Goal: Transaction & Acquisition: Purchase product/service

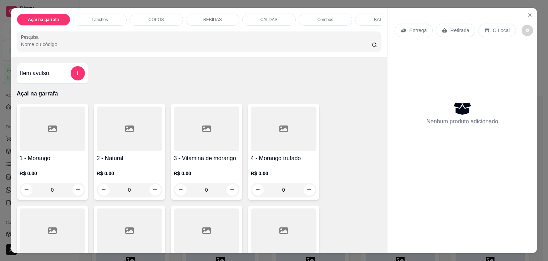
scroll to position [551, 0]
click at [139, 16] on div "COPOS" at bounding box center [157, 20] width 54 height 12
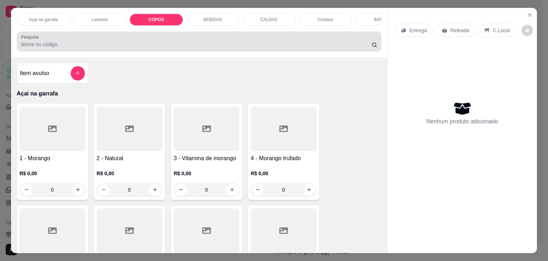
scroll to position [17, 0]
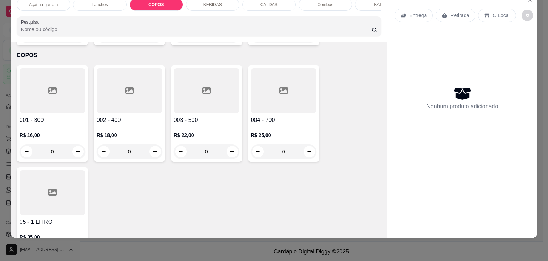
click at [39, 172] on div at bounding box center [53, 192] width 66 height 45
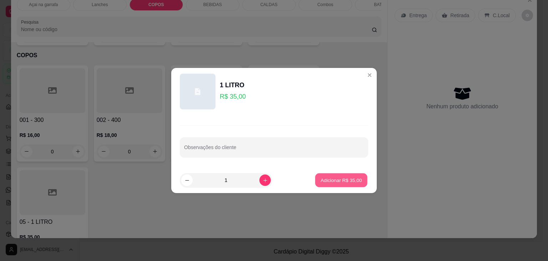
click at [330, 176] on p "Adicionar R$ 35,00" at bounding box center [341, 179] width 41 height 7
type input "1"
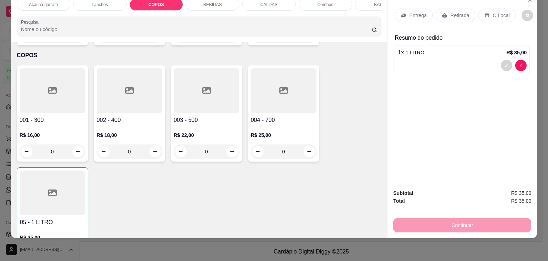
click at [493, 12] on p "C.Local" at bounding box center [501, 15] width 17 height 7
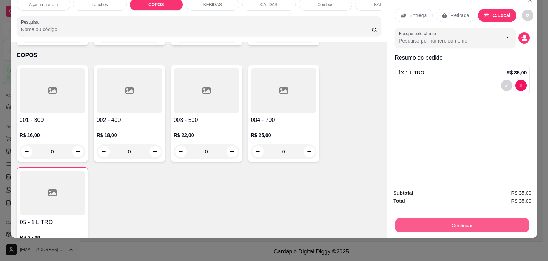
click at [471, 218] on button "Continuar" at bounding box center [463, 225] width 134 height 14
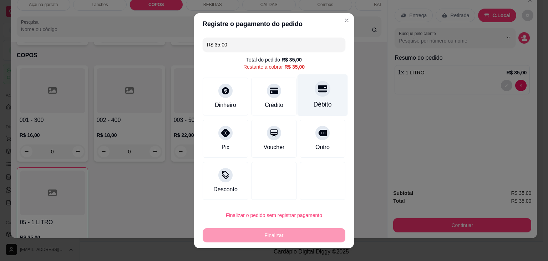
click at [321, 99] on div "Débito" at bounding box center [323, 95] width 50 height 42
type input "R$ 0,00"
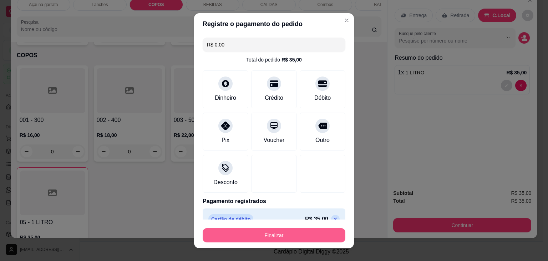
click at [277, 236] on button "Finalizar" at bounding box center [274, 235] width 143 height 14
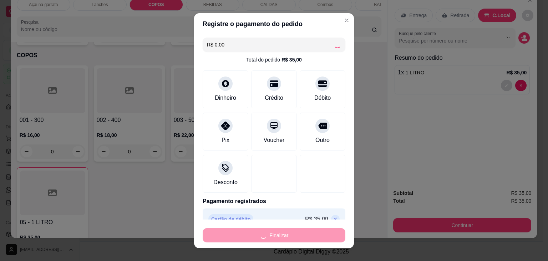
type input "0"
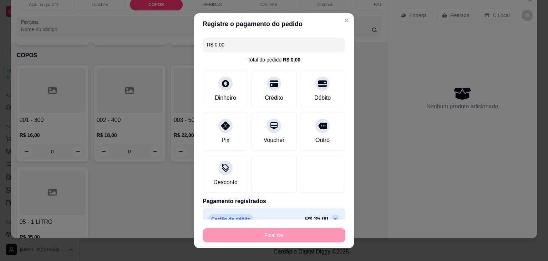
type input "-R$ 35,00"
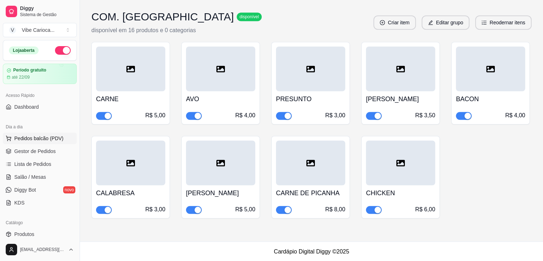
click at [31, 140] on span "Pedidos balcão (PDV)" at bounding box center [38, 138] width 49 height 7
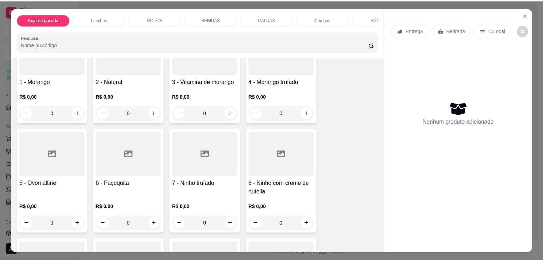
scroll to position [143, 0]
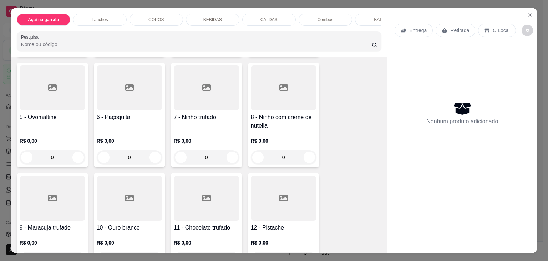
click at [198, 96] on div at bounding box center [207, 87] width 66 height 45
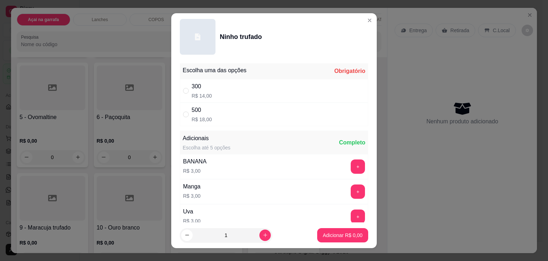
click at [358, 15] on header "Ninho trufado" at bounding box center [274, 36] width 206 height 47
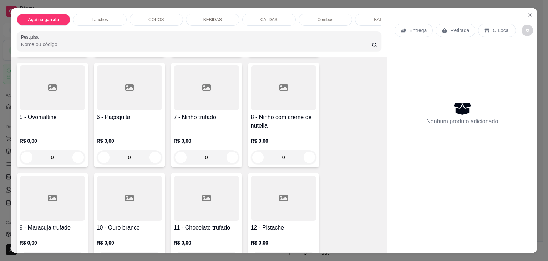
click at [274, 100] on div at bounding box center [284, 87] width 66 height 45
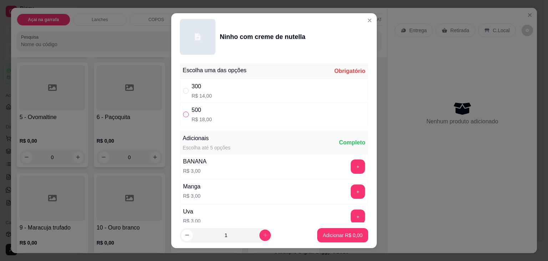
click at [183, 115] on input "" at bounding box center [186, 114] width 6 height 6
radio input "true"
click at [348, 232] on p "Adicionar R$ 18,00" at bounding box center [341, 234] width 41 height 7
type input "1"
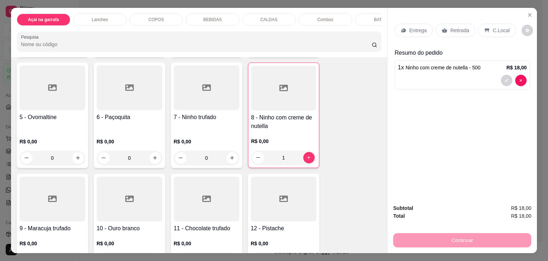
click at [483, 35] on div "Entrega Retirada C.Local" at bounding box center [462, 30] width 135 height 25
click at [493, 27] on p "C.Local" at bounding box center [501, 30] width 17 height 7
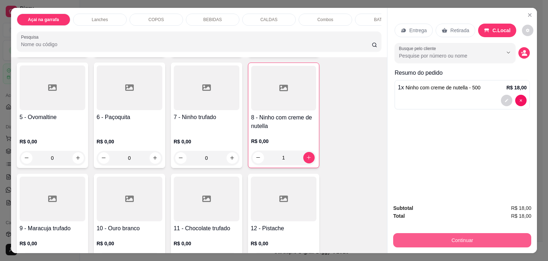
click at [468, 233] on button "Continuar" at bounding box center [462, 240] width 138 height 14
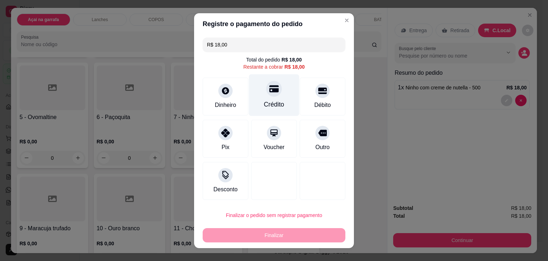
click at [284, 98] on div "Crédito" at bounding box center [274, 95] width 50 height 42
type input "R$ 0,00"
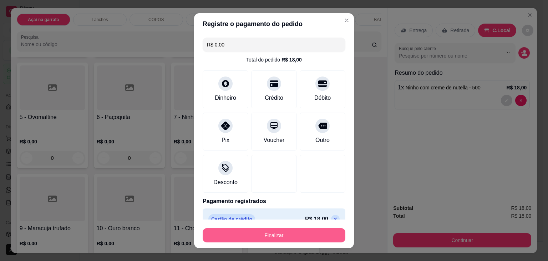
click at [280, 235] on button "Finalizar" at bounding box center [274, 235] width 143 height 14
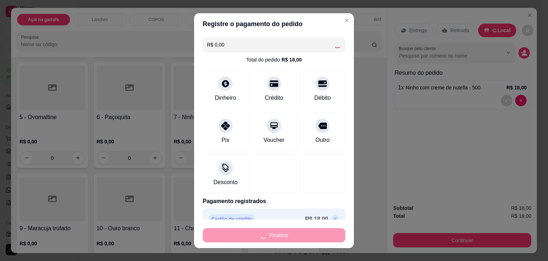
type input "0"
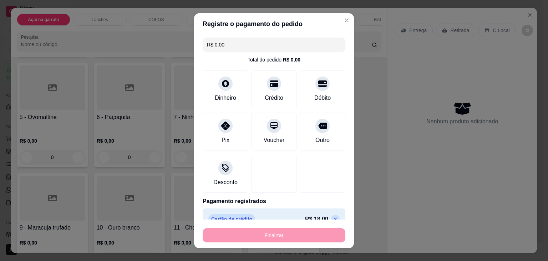
type input "-R$ 18,00"
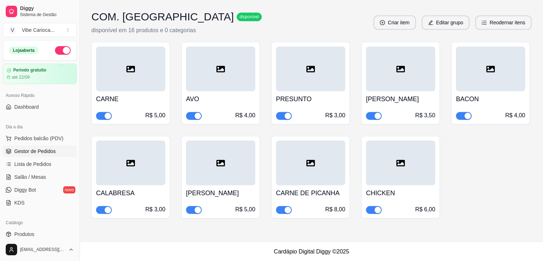
click at [29, 155] on link "Gestor de Pedidos" at bounding box center [40, 150] width 74 height 11
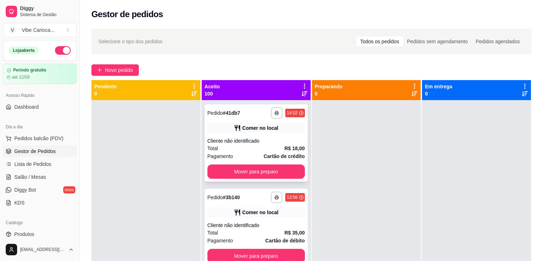
click at [234, 131] on icon at bounding box center [237, 127] width 7 height 7
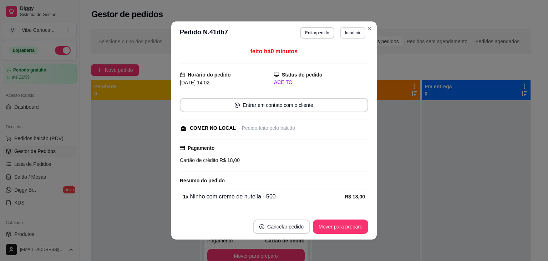
click at [353, 34] on button "Imprimir" at bounding box center [352, 32] width 25 height 11
click at [323, 56] on button "IMPRESSORA" at bounding box center [338, 57] width 52 height 11
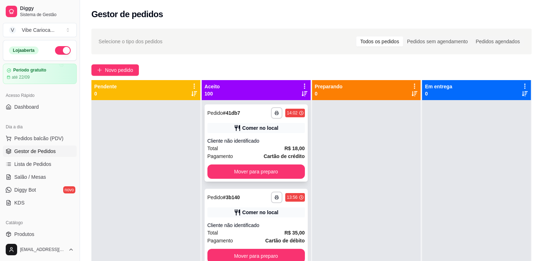
click at [233, 147] on div "Total R$ 18,00" at bounding box center [255, 148] width 97 height 8
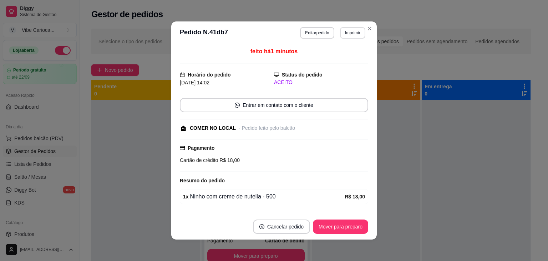
click at [346, 31] on button "Imprimir" at bounding box center [352, 32] width 25 height 11
click at [341, 60] on button "IMPRESSORA" at bounding box center [337, 57] width 50 height 11
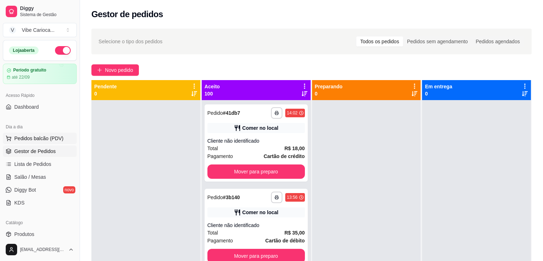
click at [50, 134] on button "Pedidos balcão (PDV)" at bounding box center [40, 137] width 74 height 11
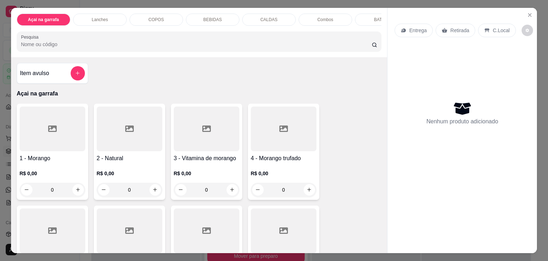
click at [155, 17] on p "COPOS" at bounding box center [156, 20] width 15 height 6
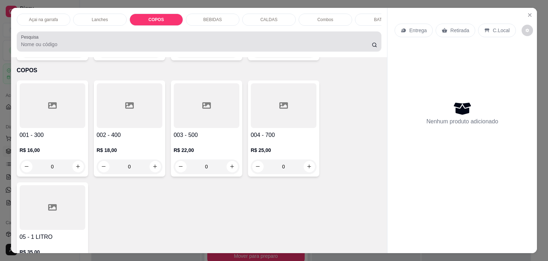
scroll to position [17, 0]
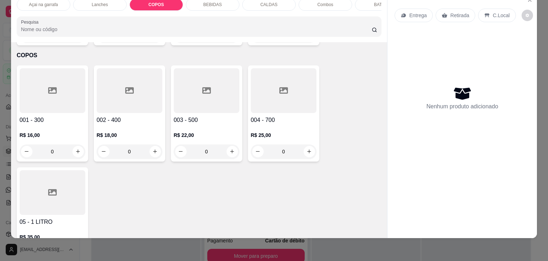
click at [126, 92] on div at bounding box center [130, 90] width 66 height 45
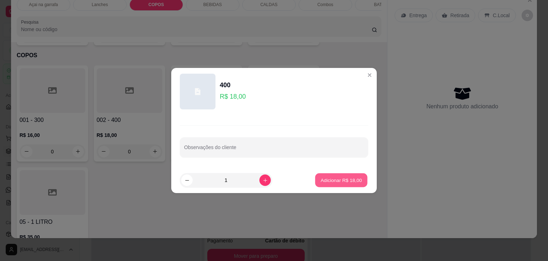
click at [321, 177] on p "Adicionar R$ 18,00" at bounding box center [341, 179] width 41 height 7
type input "1"
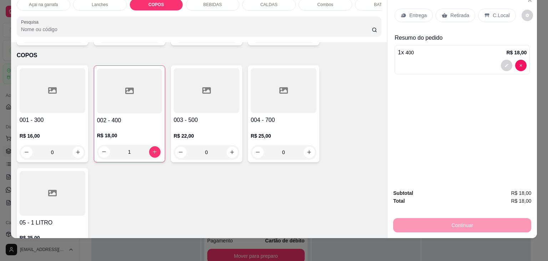
click at [501, 15] on div "C.Local" at bounding box center [496, 16] width 37 height 14
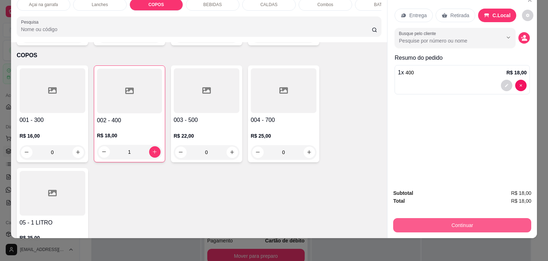
click at [451, 218] on button "Continuar" at bounding box center [462, 225] width 138 height 14
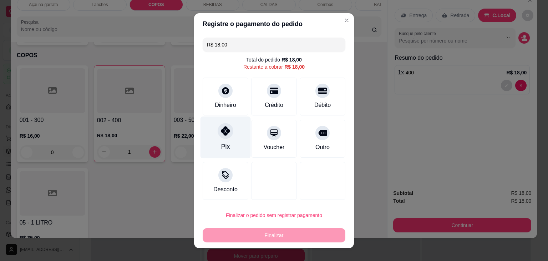
click at [223, 140] on div "Pix" at bounding box center [226, 137] width 50 height 42
type input "R$ 0,00"
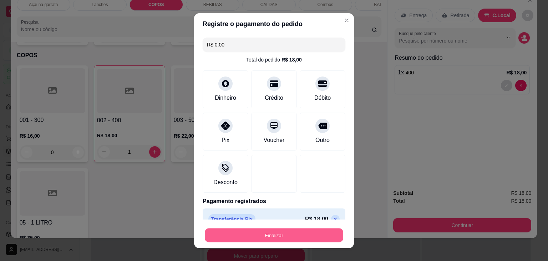
click at [278, 235] on button "Finalizar" at bounding box center [274, 235] width 139 height 14
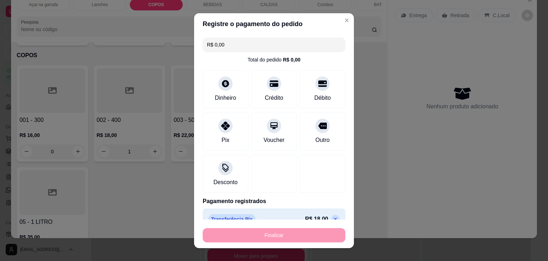
type input "0"
type input "-R$ 18,00"
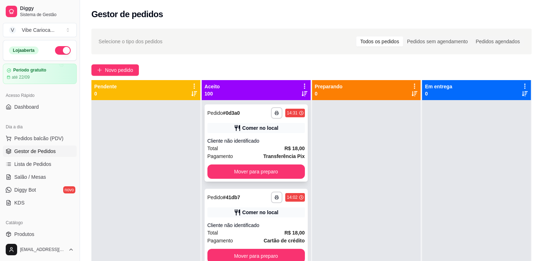
click at [229, 132] on div "Comer no local" at bounding box center [255, 128] width 97 height 10
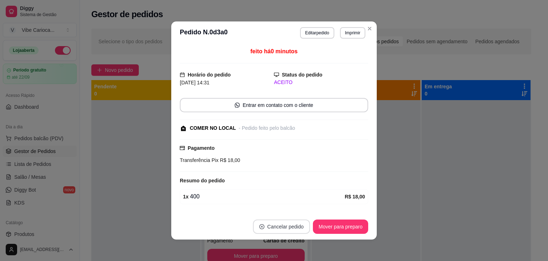
click at [273, 225] on button "Cancelar pedido" at bounding box center [281, 226] width 57 height 14
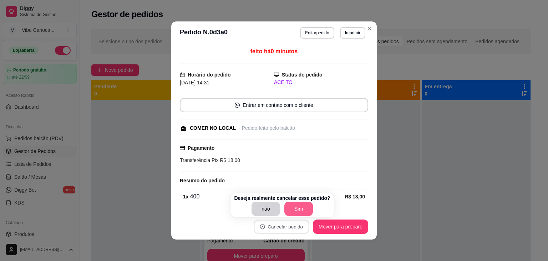
click at [296, 206] on button "Sim" at bounding box center [299, 208] width 29 height 14
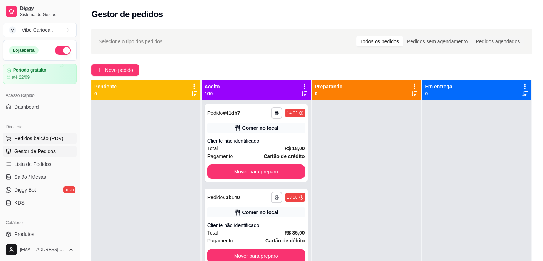
click at [20, 137] on span "Pedidos balcão (PDV)" at bounding box center [38, 138] width 49 height 7
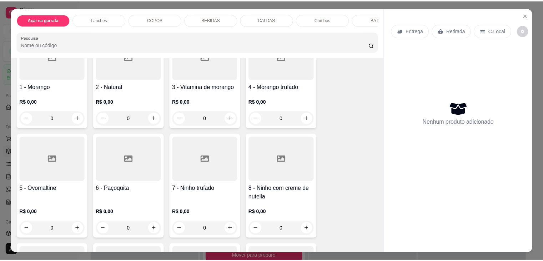
scroll to position [107, 0]
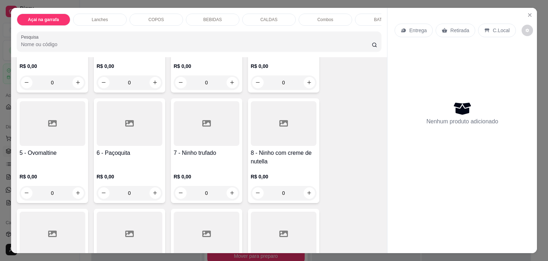
click at [275, 131] on div at bounding box center [284, 123] width 66 height 45
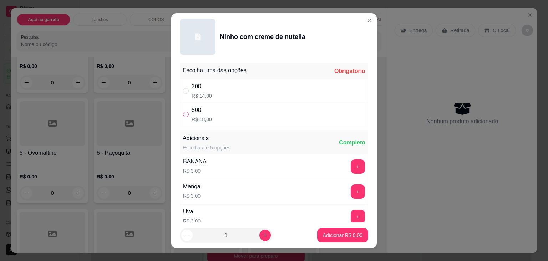
click at [186, 116] on input "" at bounding box center [186, 114] width 6 height 6
radio input "true"
click at [355, 239] on button "Adicionar R$ 18,00" at bounding box center [342, 235] width 54 height 14
type input "1"
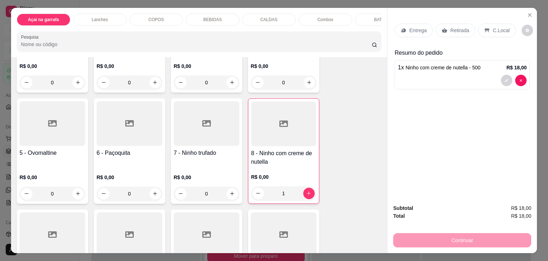
click at [505, 33] on div "C.Local" at bounding box center [496, 31] width 37 height 14
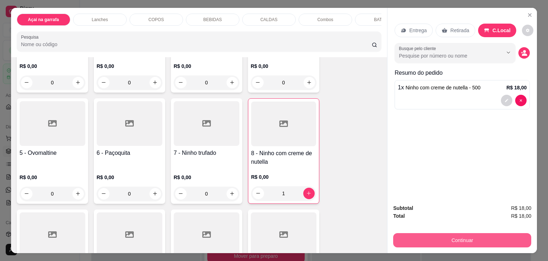
click at [454, 236] on button "Continuar" at bounding box center [462, 240] width 138 height 14
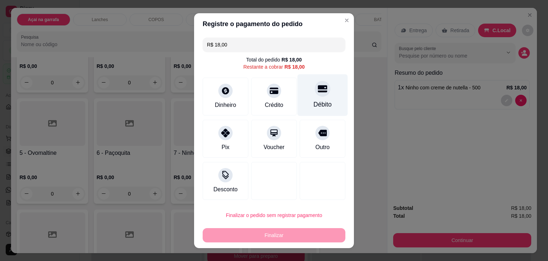
click at [318, 89] on icon at bounding box center [322, 88] width 9 height 7
type input "R$ 0,00"
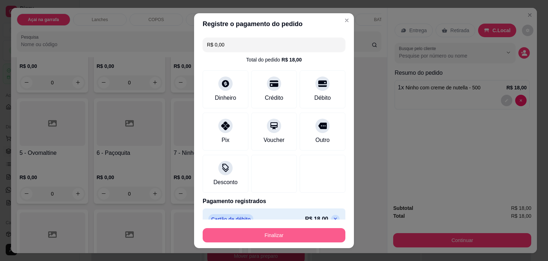
click at [242, 237] on button "Finalizar" at bounding box center [274, 235] width 143 height 14
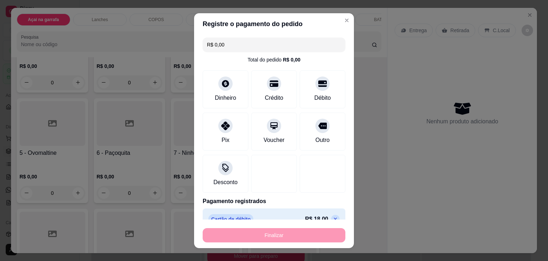
type input "0"
type input "-R$ 18,00"
